Goal: Book appointment/travel/reservation

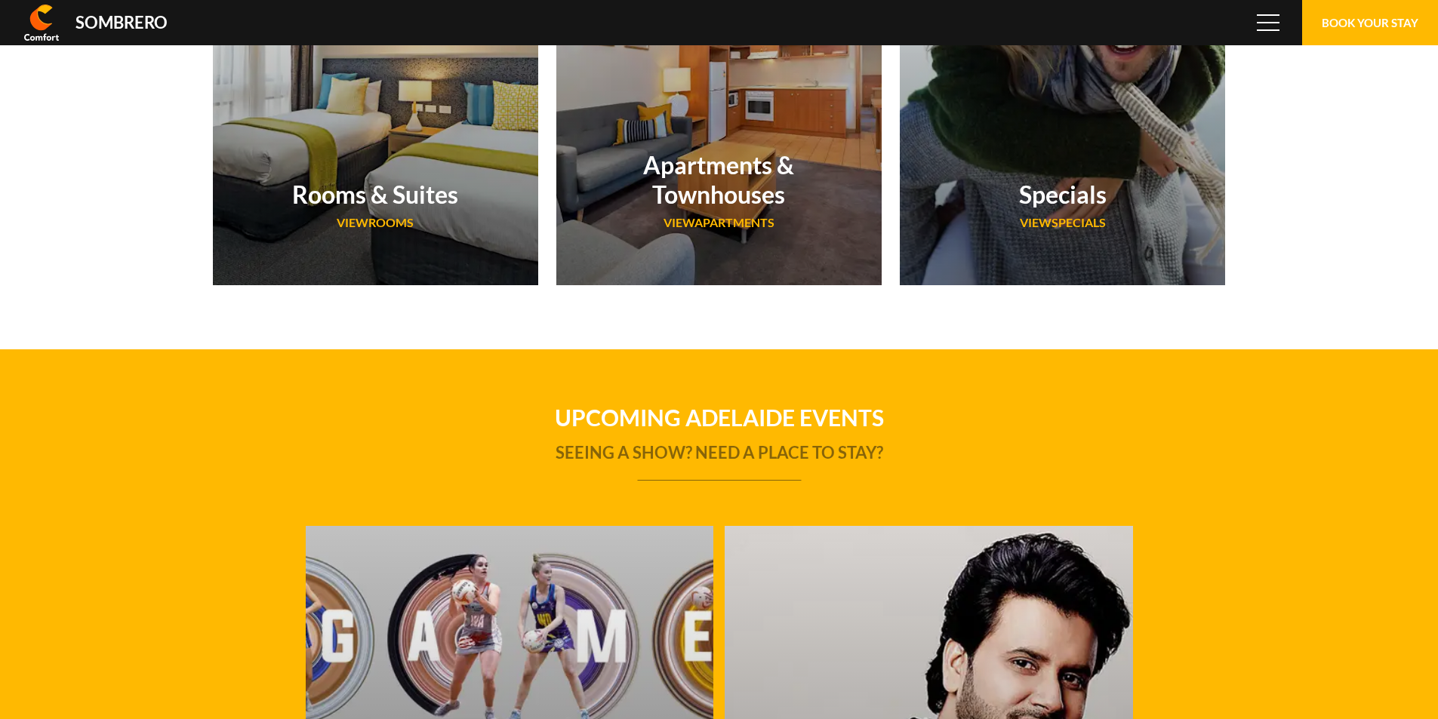
scroll to position [100551, 0]
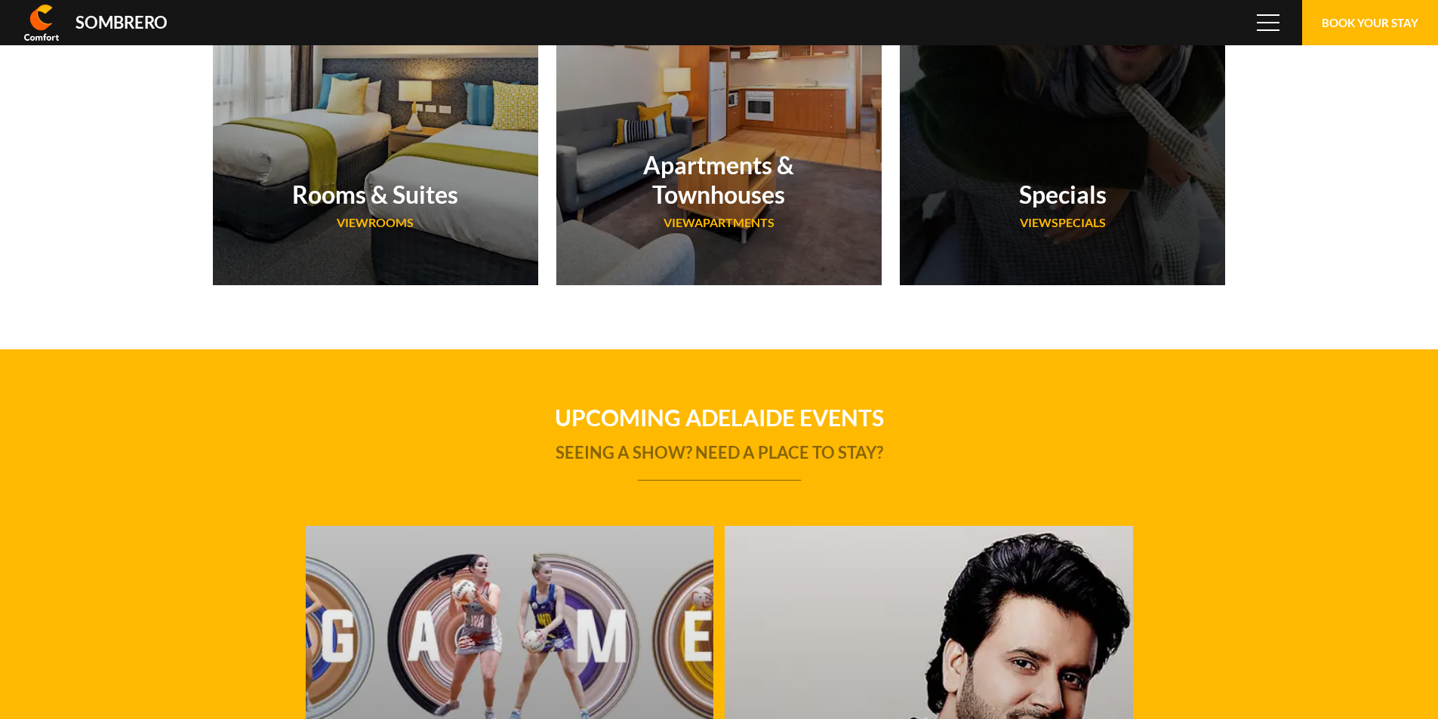
click at [1059, 245] on div "Specials VIEW Specials" at bounding box center [1062, 208] width 325 height 107
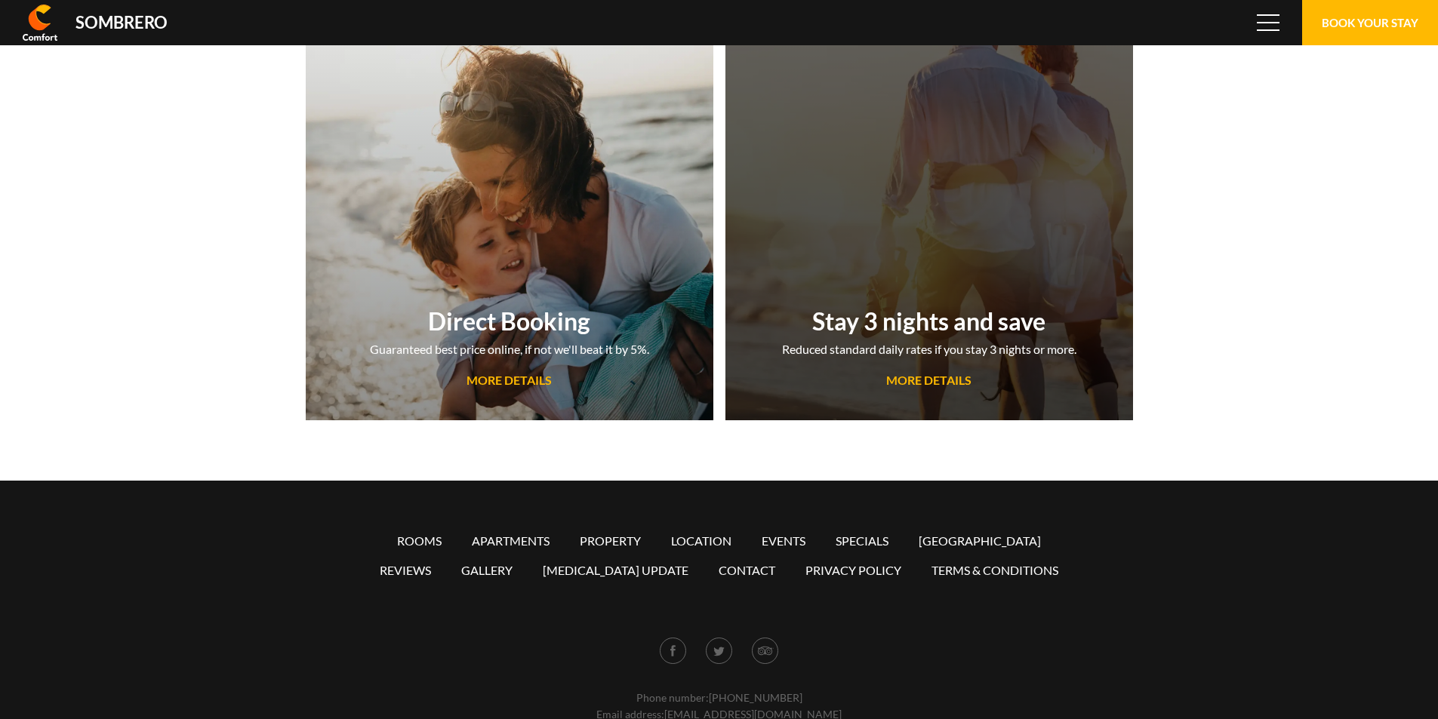
scroll to position [100551, 0]
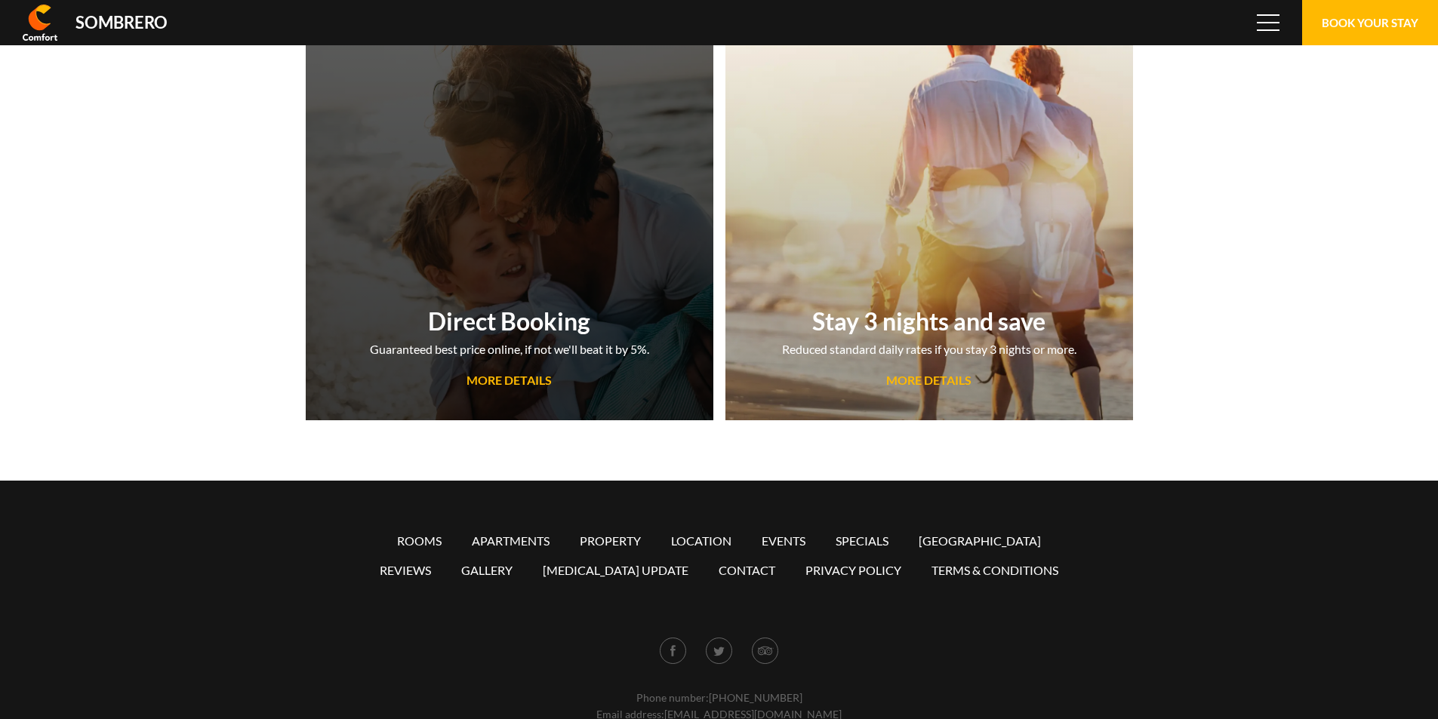
click at [556, 358] on li "Guaranteed best price online, if not we'll beat it by 5%." at bounding box center [509, 350] width 279 height 20
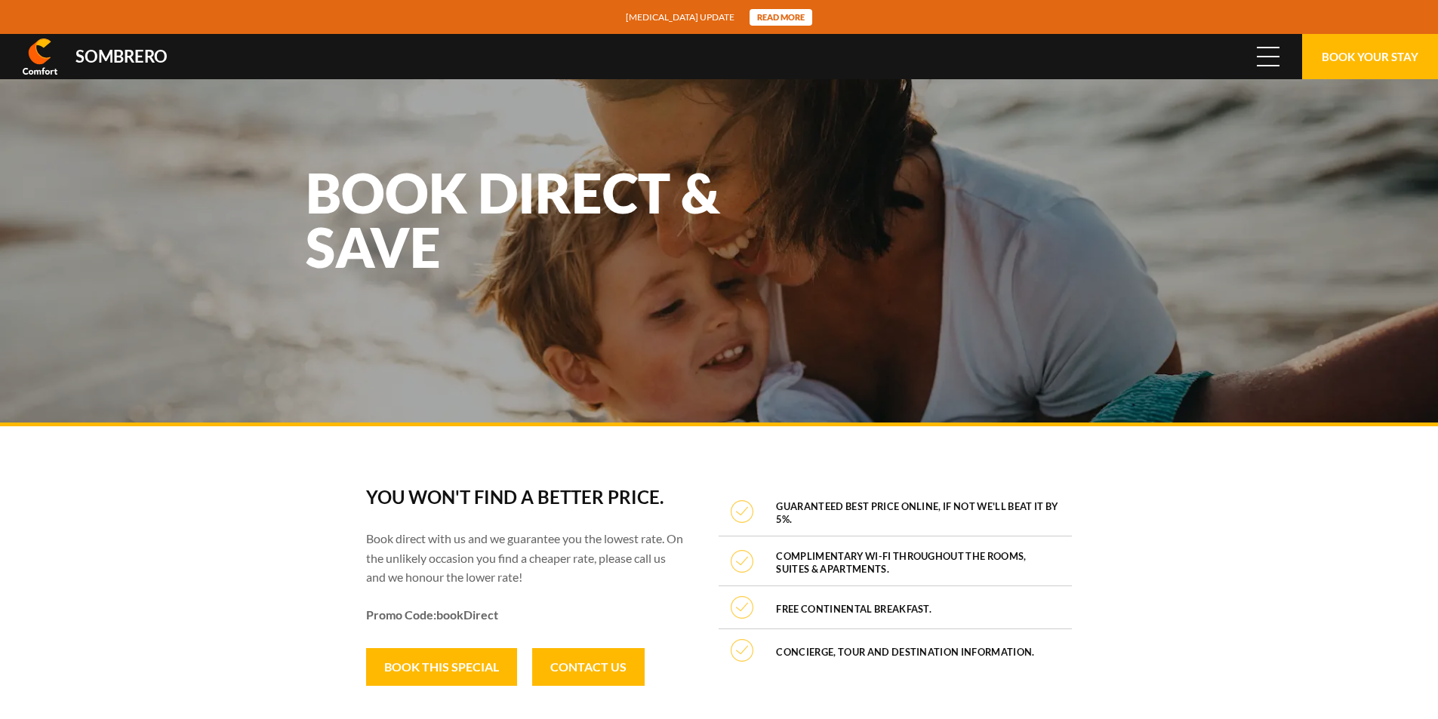
click at [1269, 60] on span "Menu" at bounding box center [1268, 56] width 23 height 17
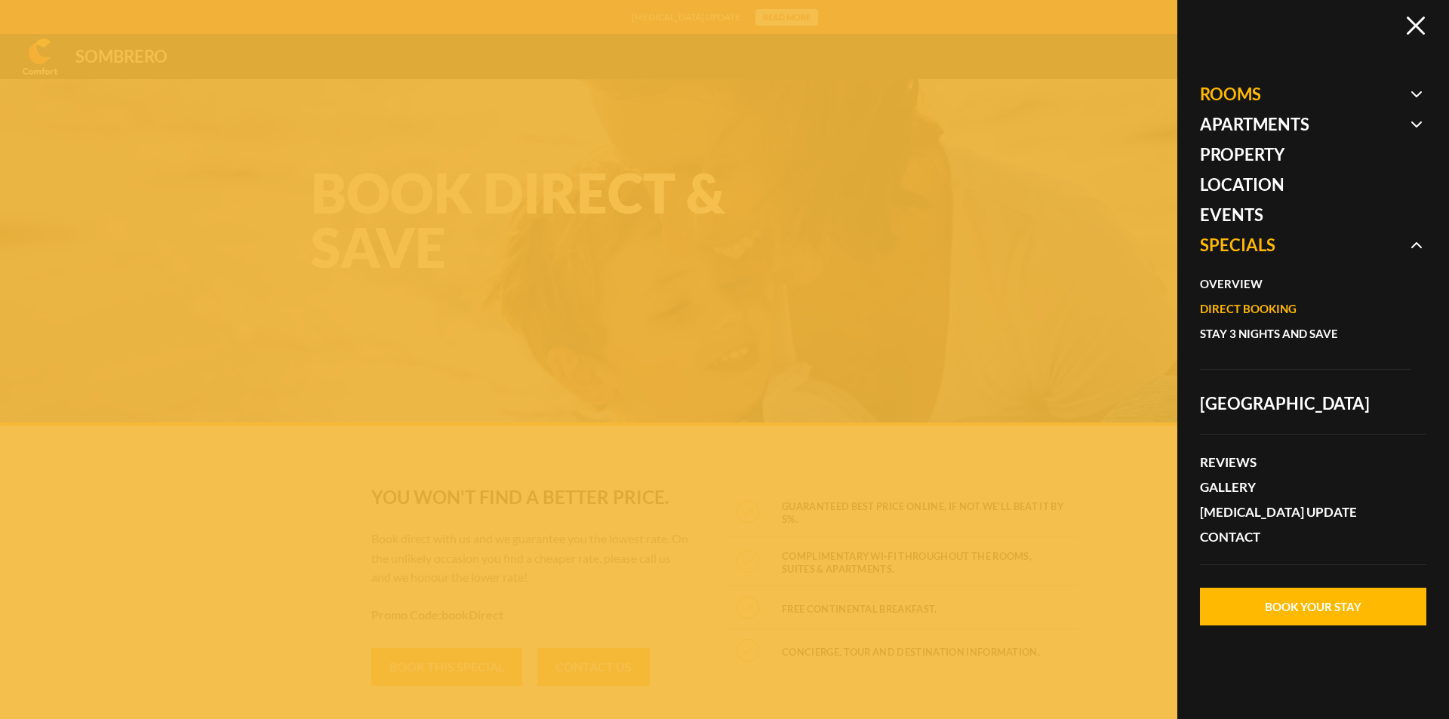
click at [1292, 94] on span at bounding box center [1313, 94] width 226 height 30
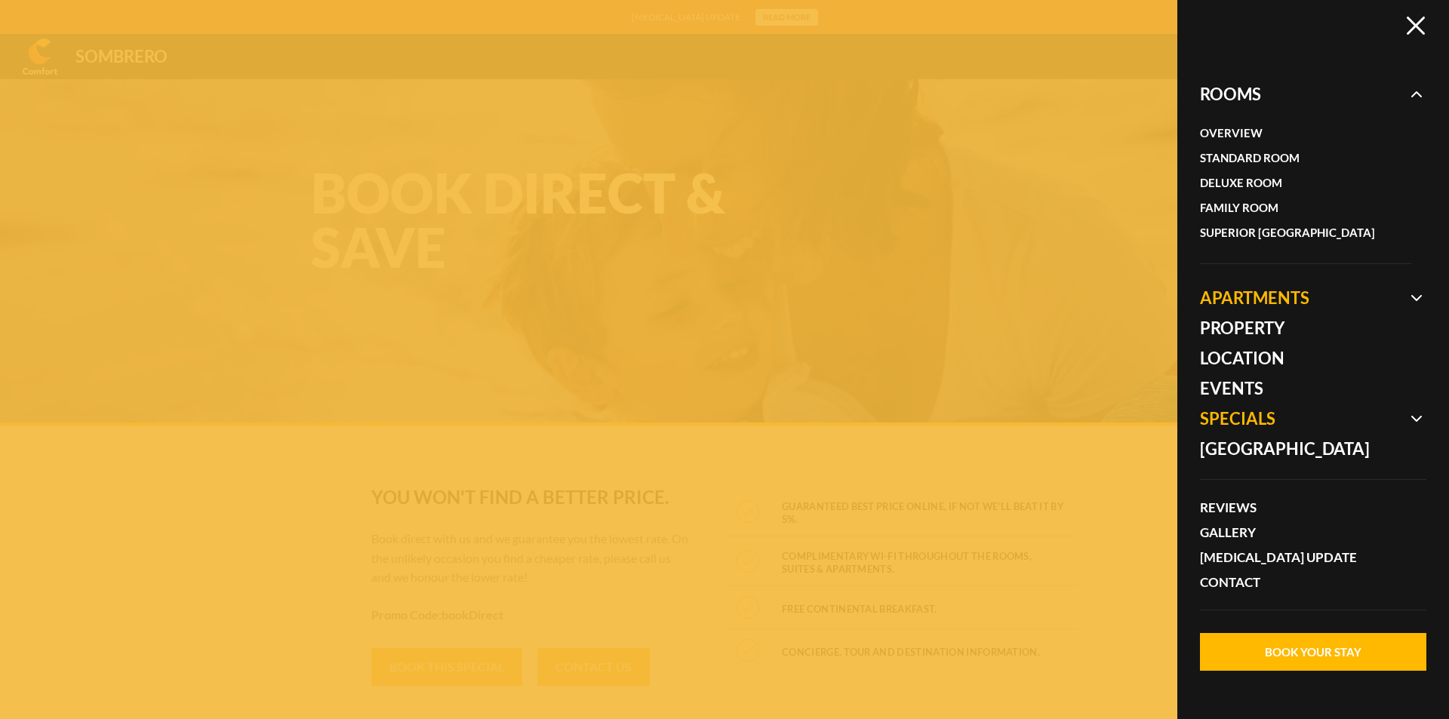
click at [1400, 288] on span at bounding box center [1313, 298] width 226 height 30
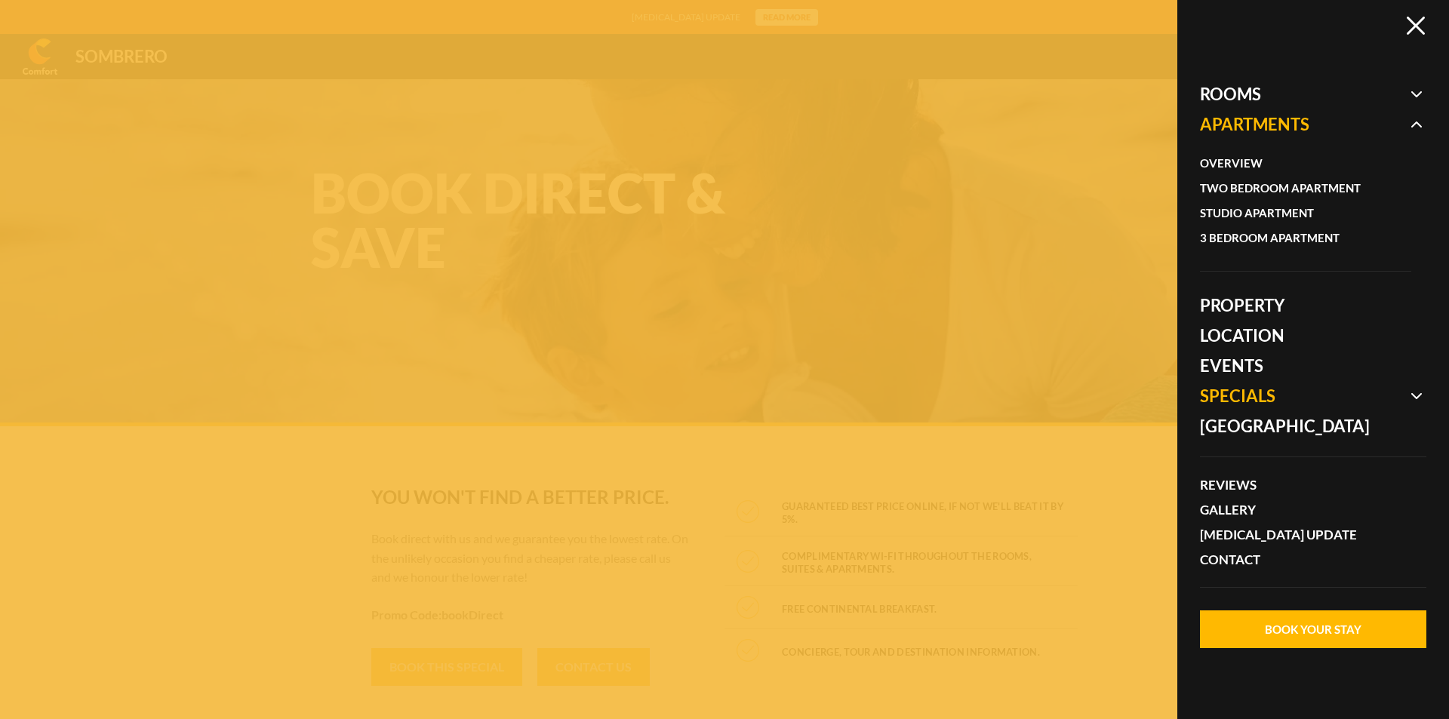
click at [1406, 120] on span at bounding box center [1313, 124] width 226 height 30
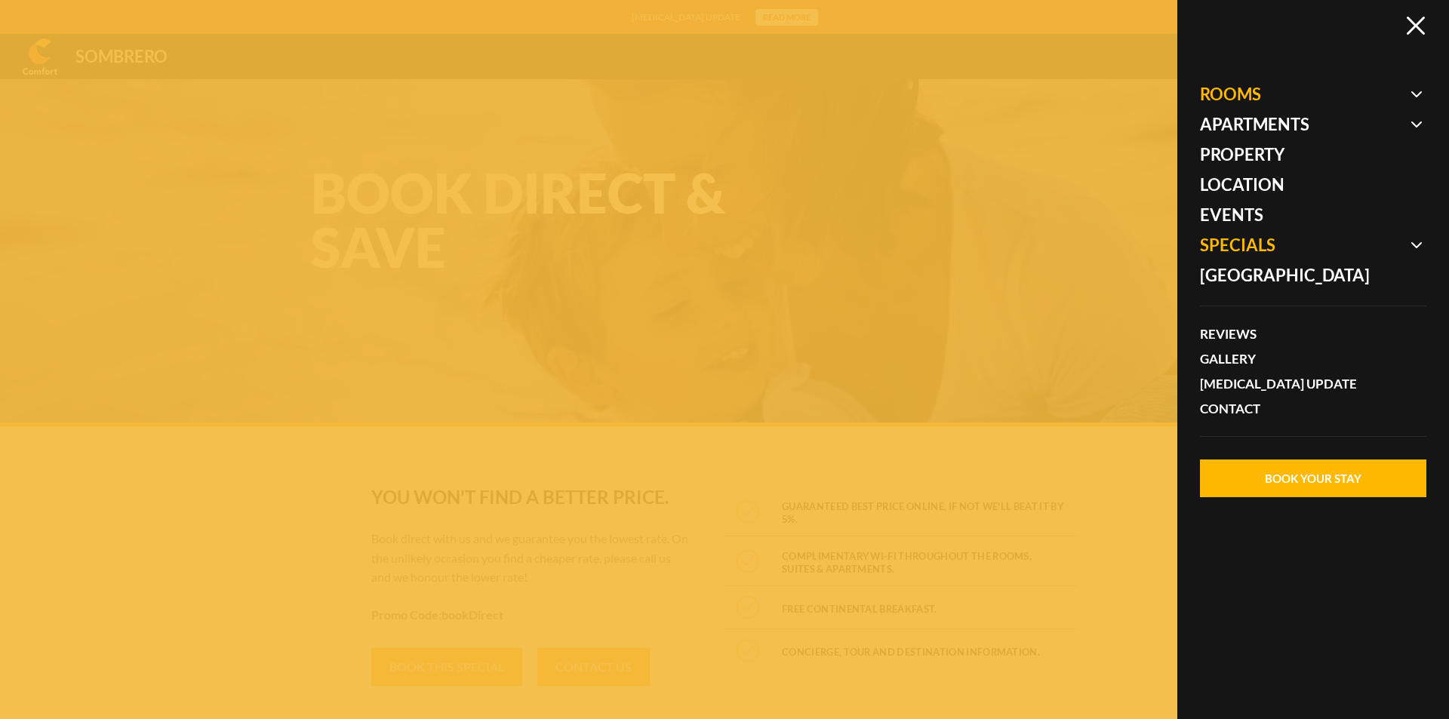
click at [1421, 96] on span at bounding box center [1313, 94] width 226 height 30
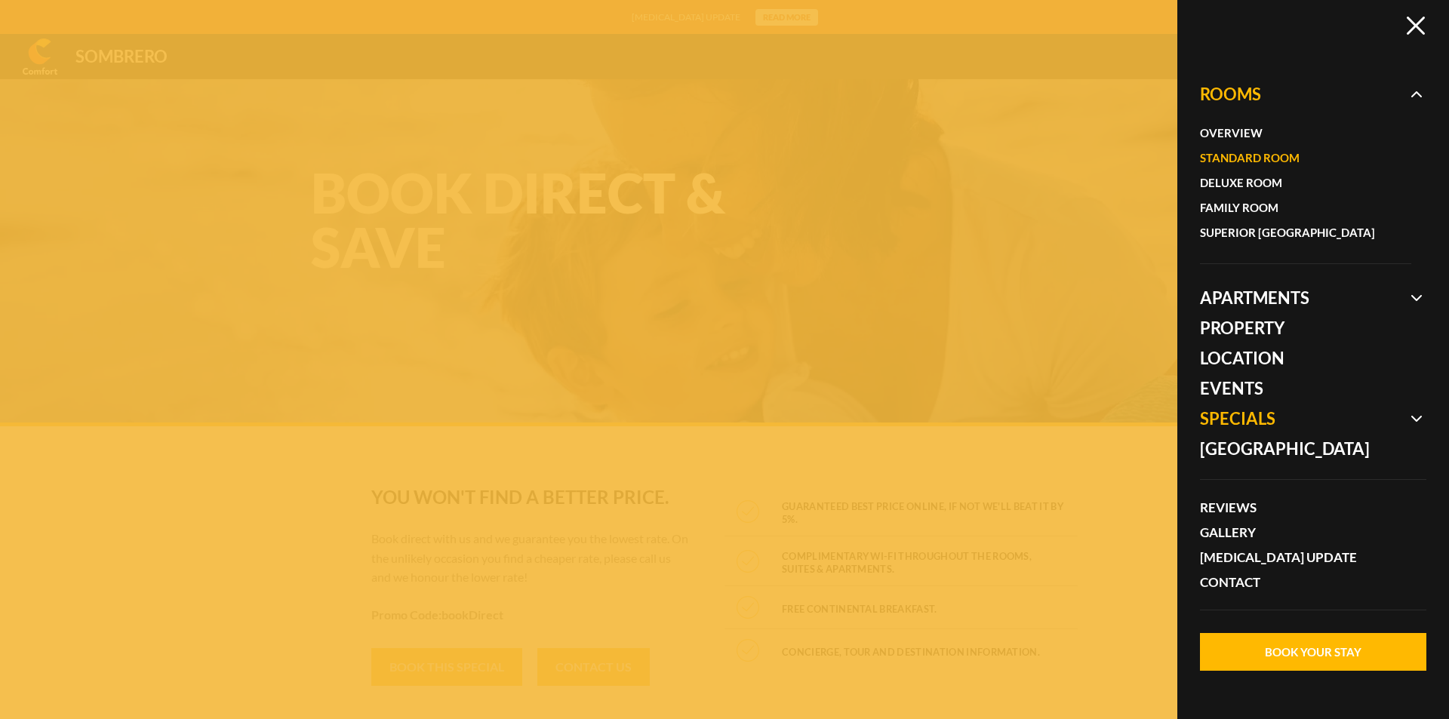
click at [1250, 155] on link "Standard Room" at bounding box center [1298, 158] width 196 height 25
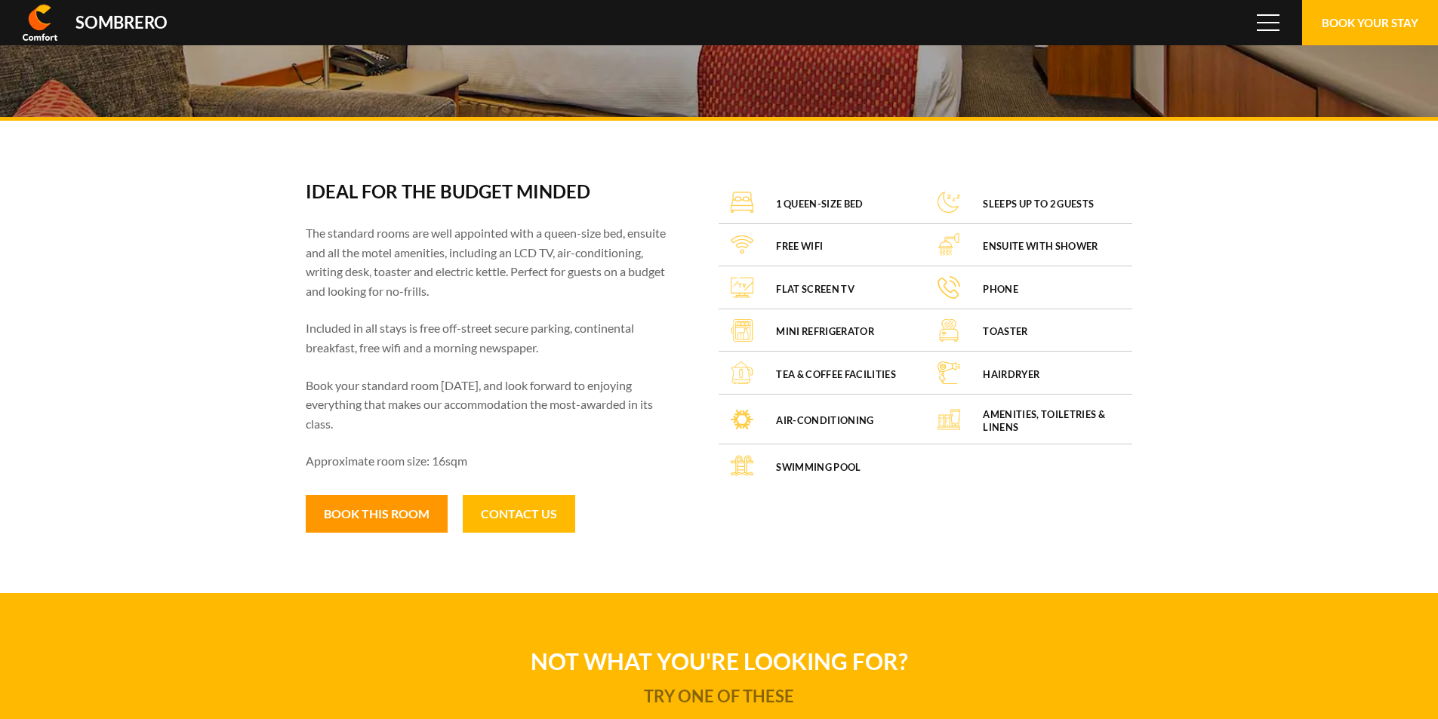
click at [385, 517] on button "Book this room" at bounding box center [377, 514] width 142 height 38
